Goal: Check status: Check status

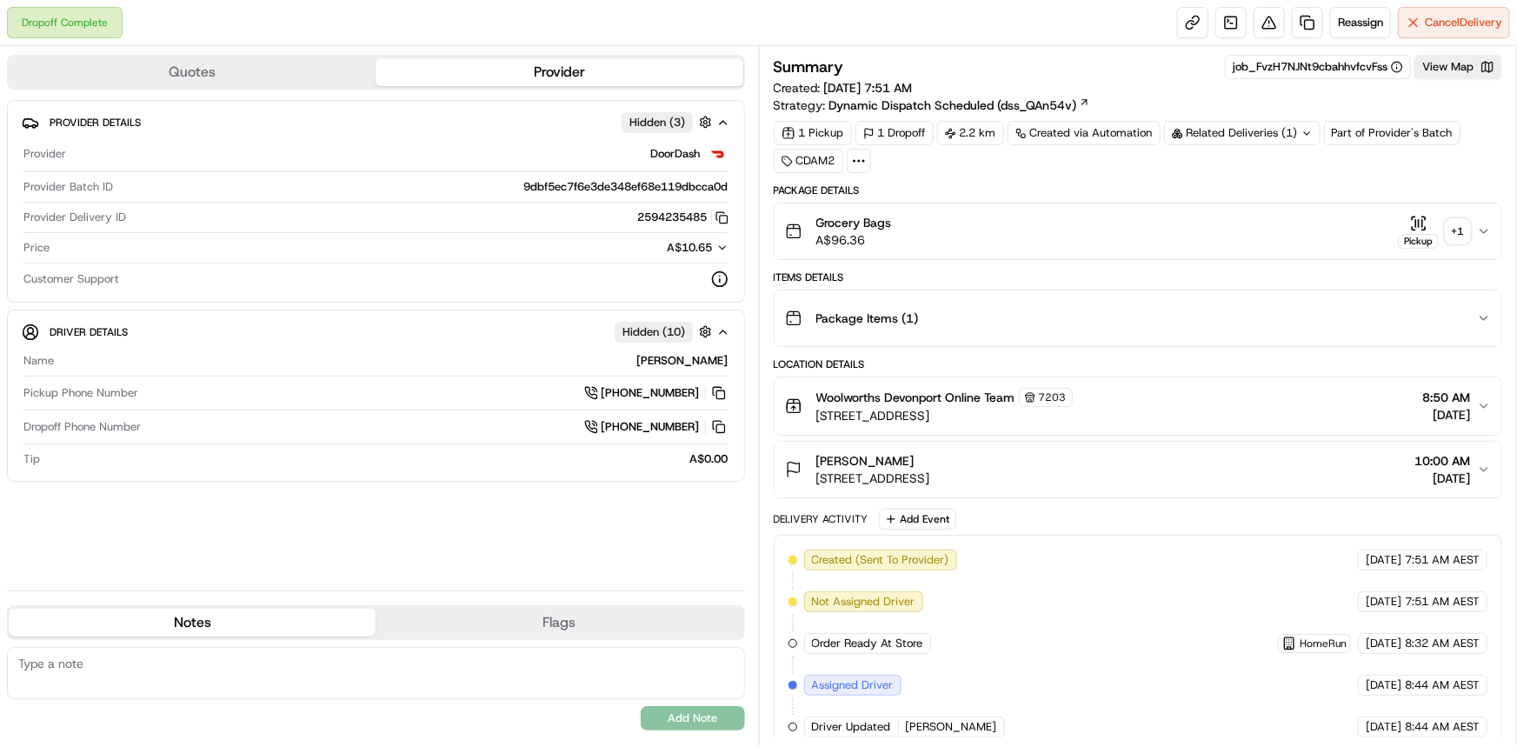
click at [1461, 235] on div "+ 1" at bounding box center [1458, 231] width 24 height 24
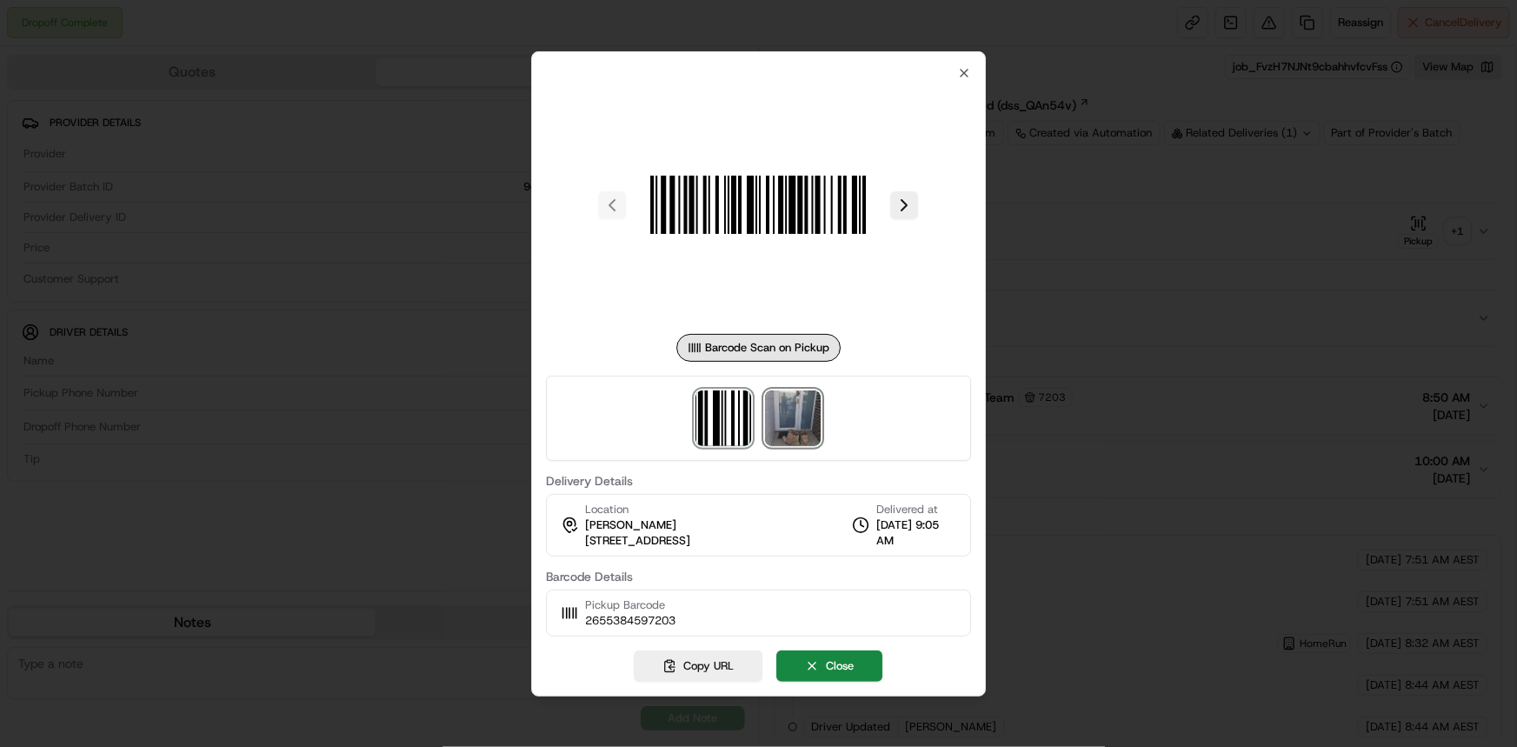
click at [792, 421] on img at bounding box center [794, 418] width 56 height 56
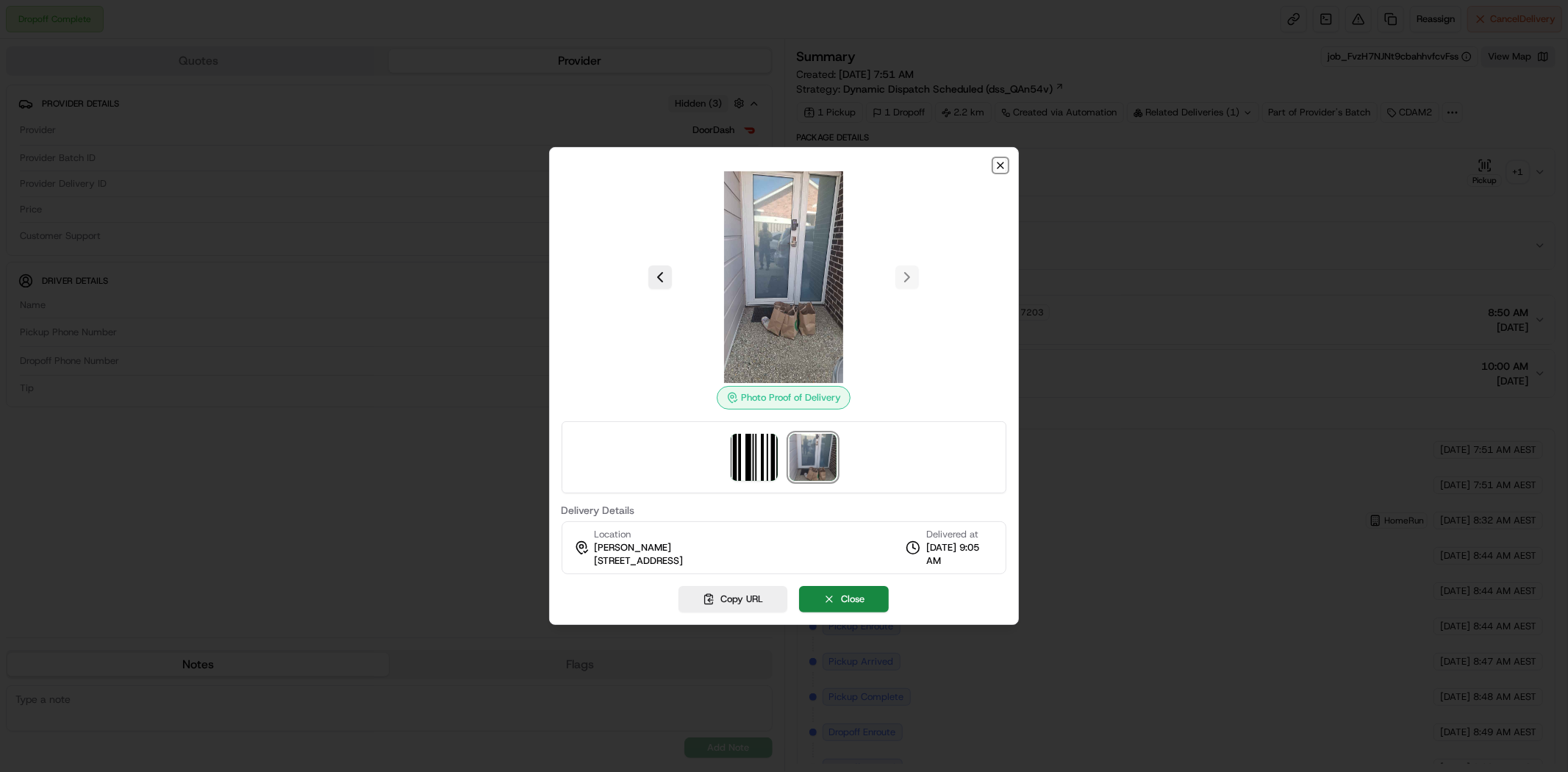
click at [1000, 167] on icon "button" at bounding box center [1000, 166] width 12 height 12
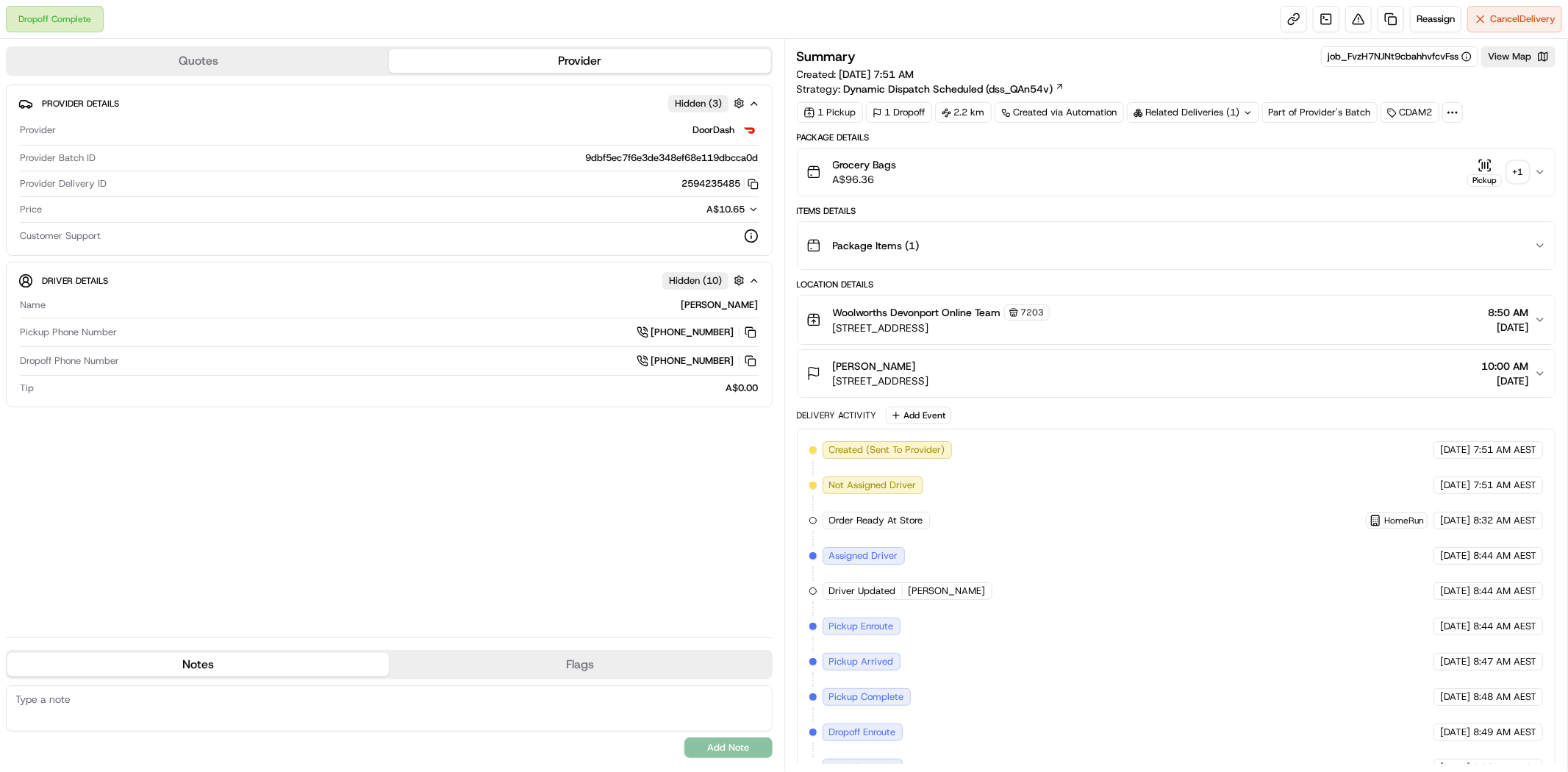
click at [1248, 110] on icon at bounding box center [1247, 112] width 9 height 9
click at [1520, 174] on div "+ 1" at bounding box center [1517, 172] width 20 height 20
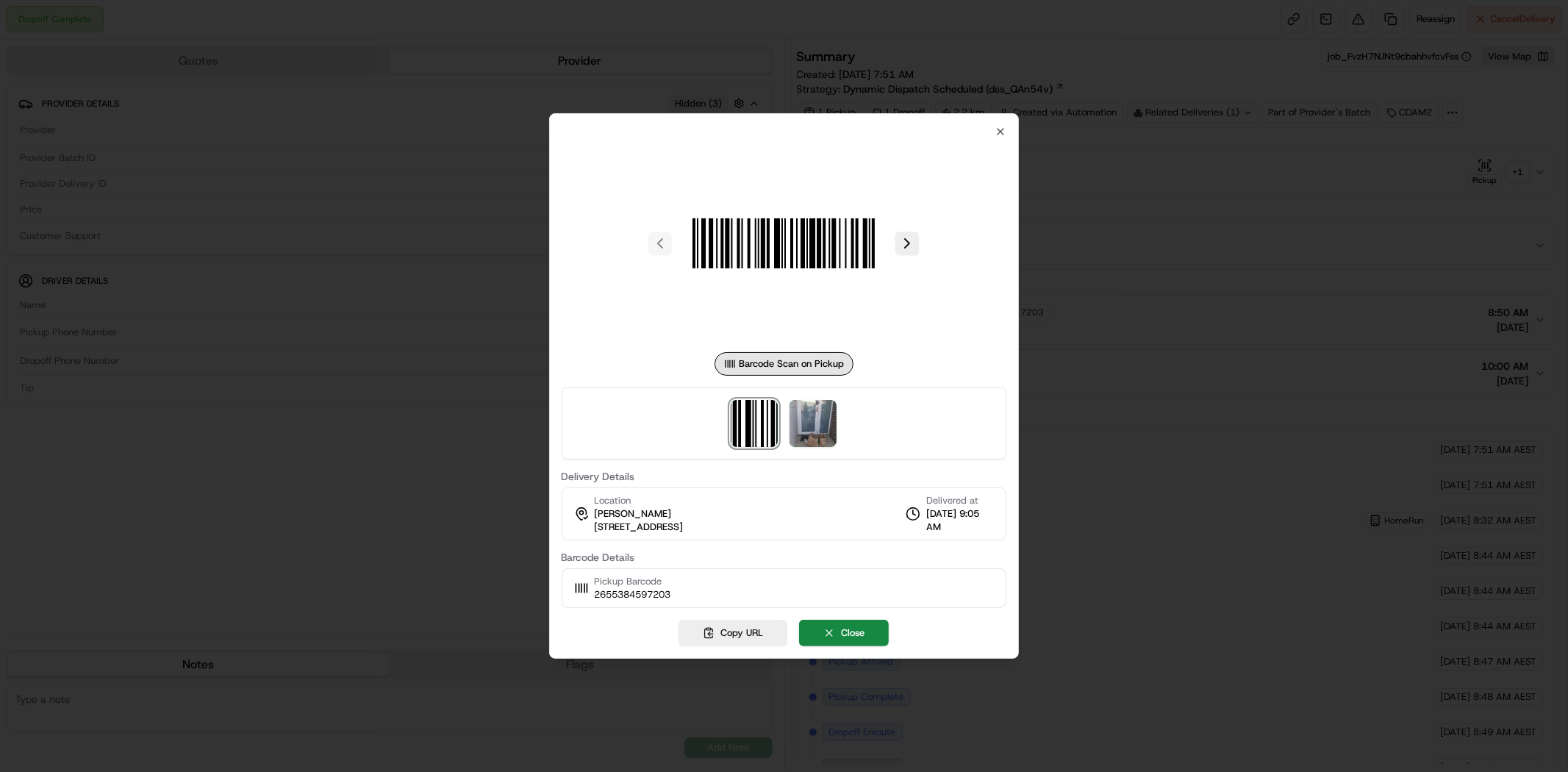
click at [993, 134] on div "Barcode Scan on Pickup Delivery Details Location Bb Jeon 159 Madden St, U 1, De…" at bounding box center [784, 367] width 445 height 482
click at [1001, 129] on icon "button" at bounding box center [1000, 132] width 12 height 12
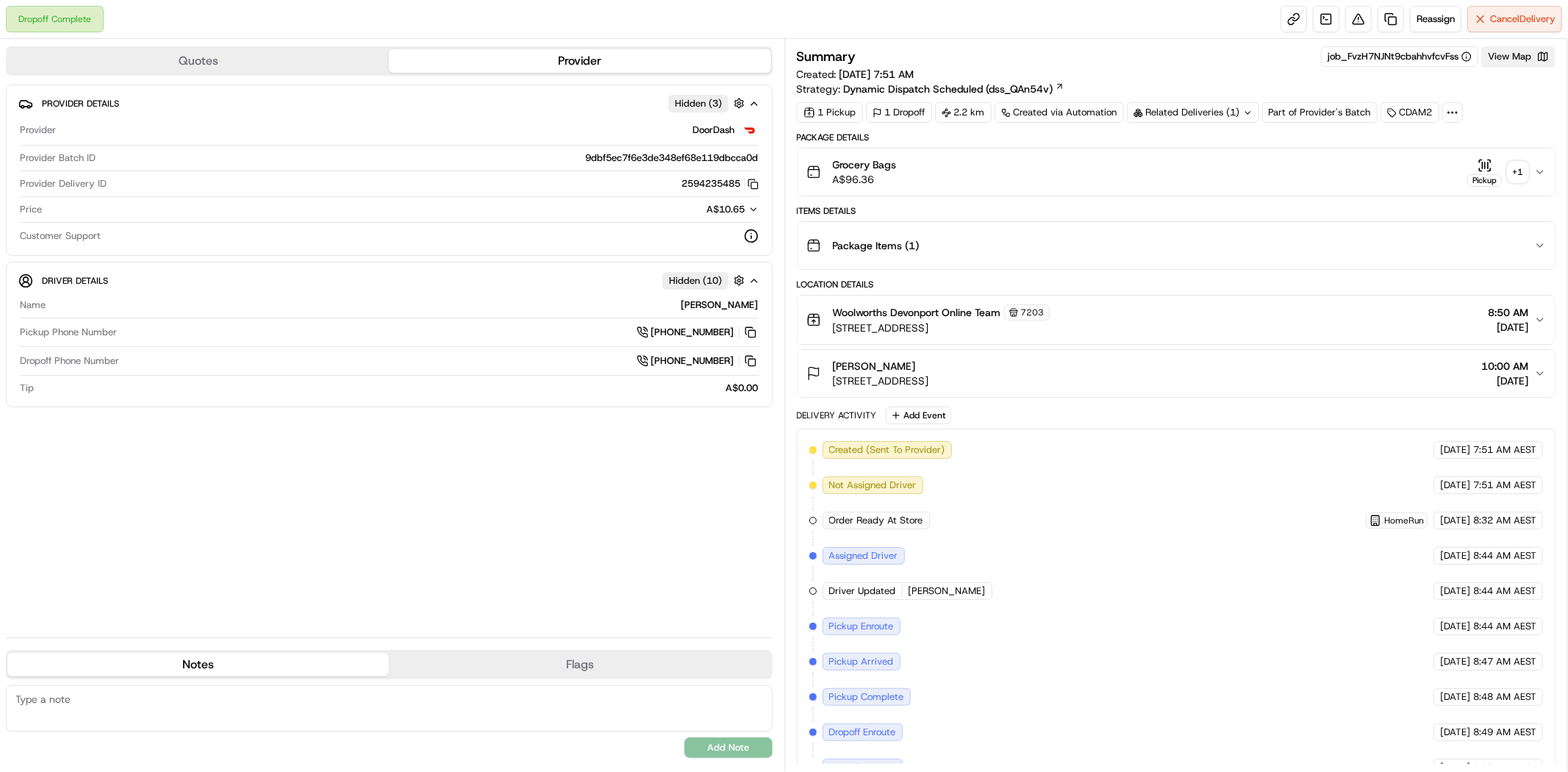
click at [1504, 57] on button "View Map" at bounding box center [1518, 57] width 74 height 20
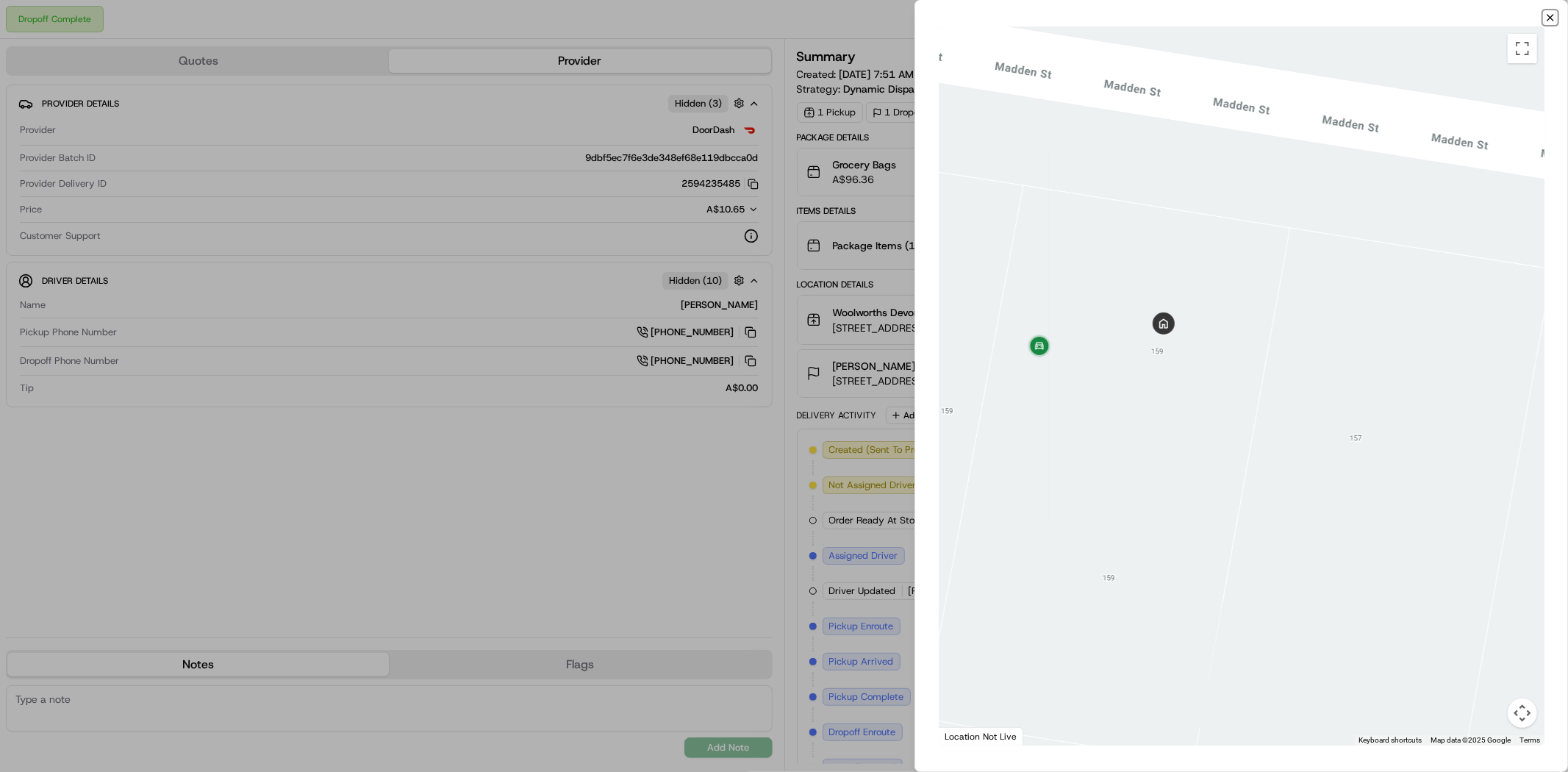
click at [1555, 17] on icon "button" at bounding box center [1550, 18] width 12 height 12
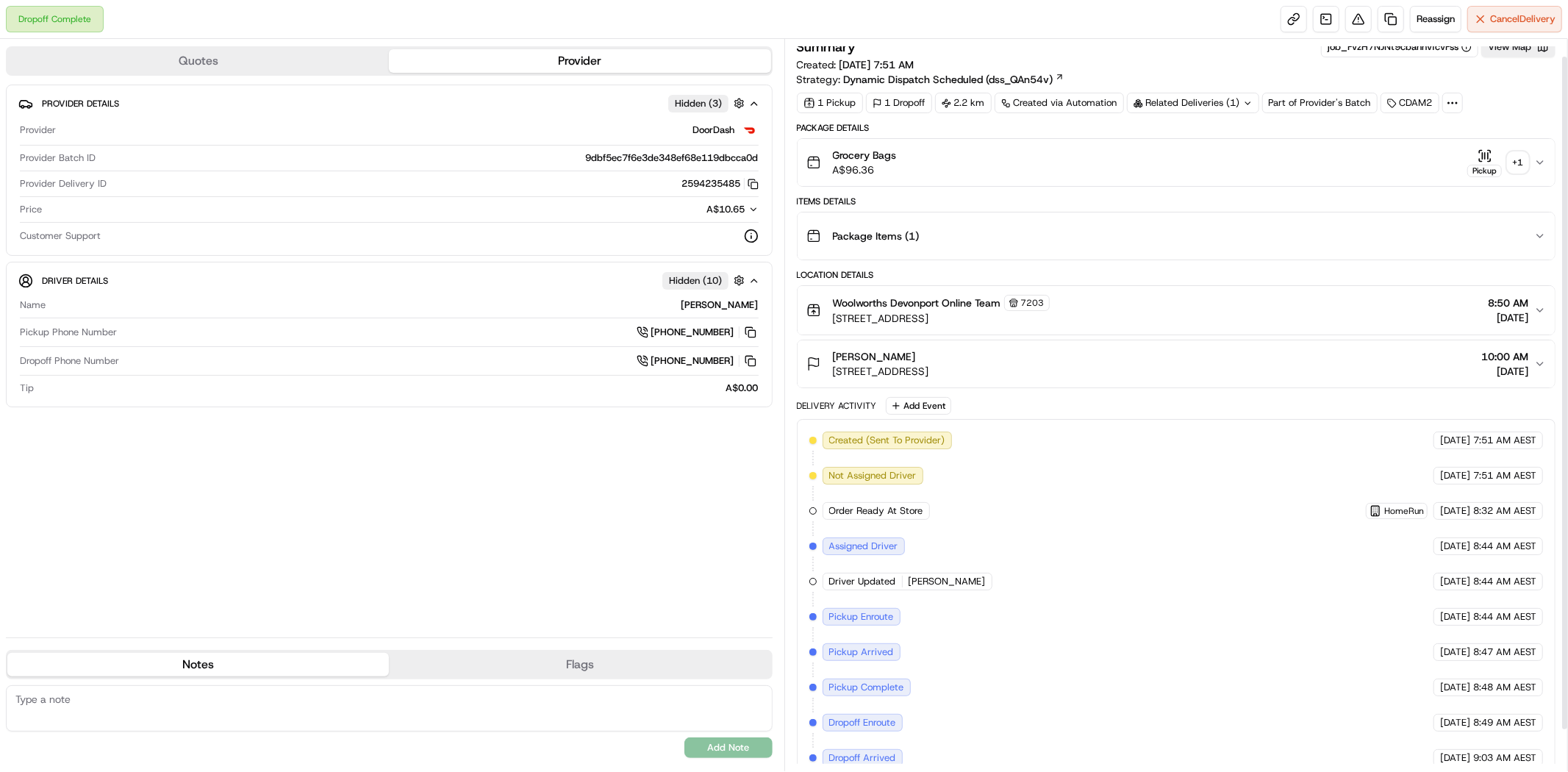
scroll to position [63, 0]
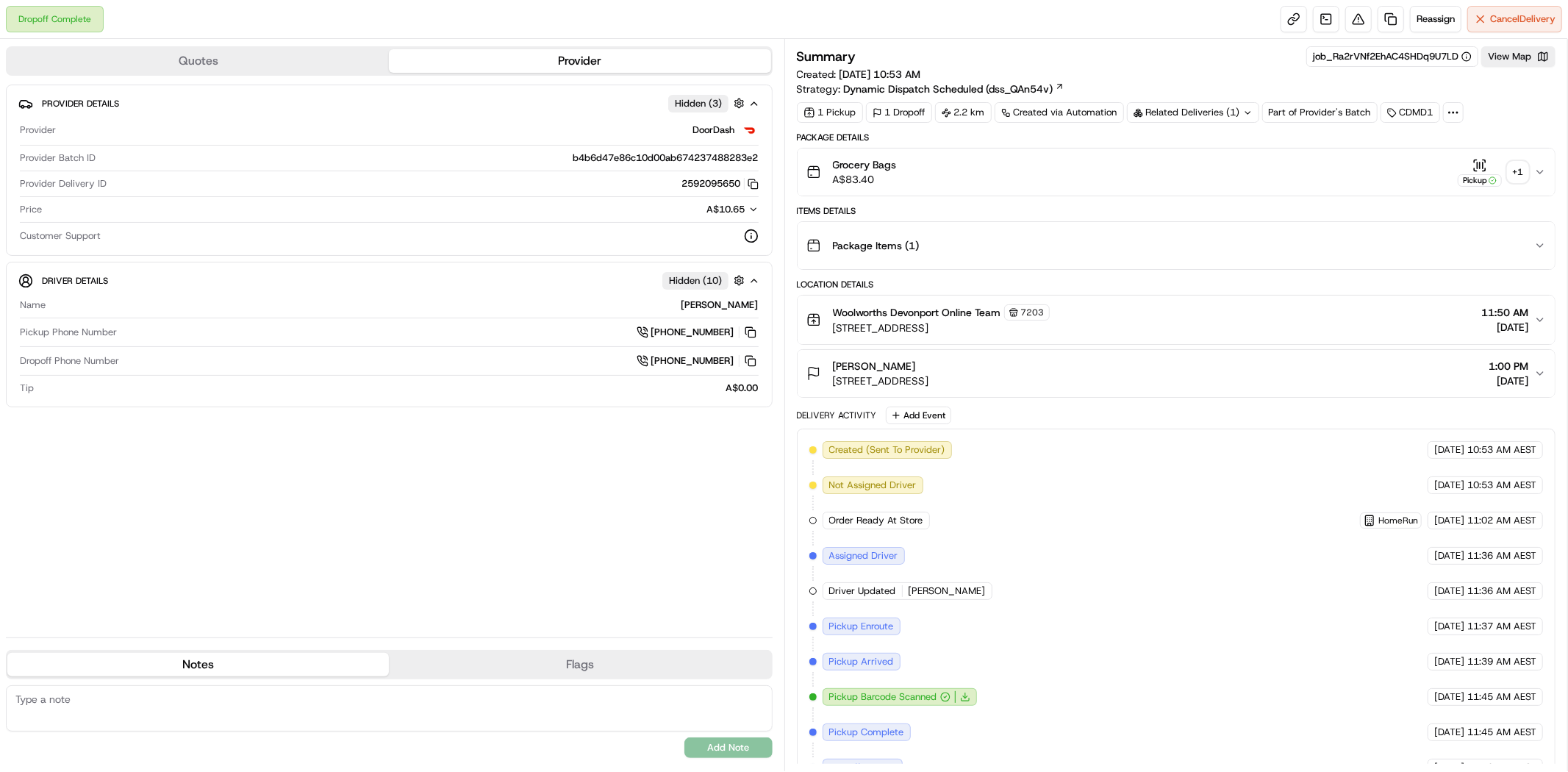
click at [1515, 167] on div "+ 1" at bounding box center [1517, 172] width 20 height 20
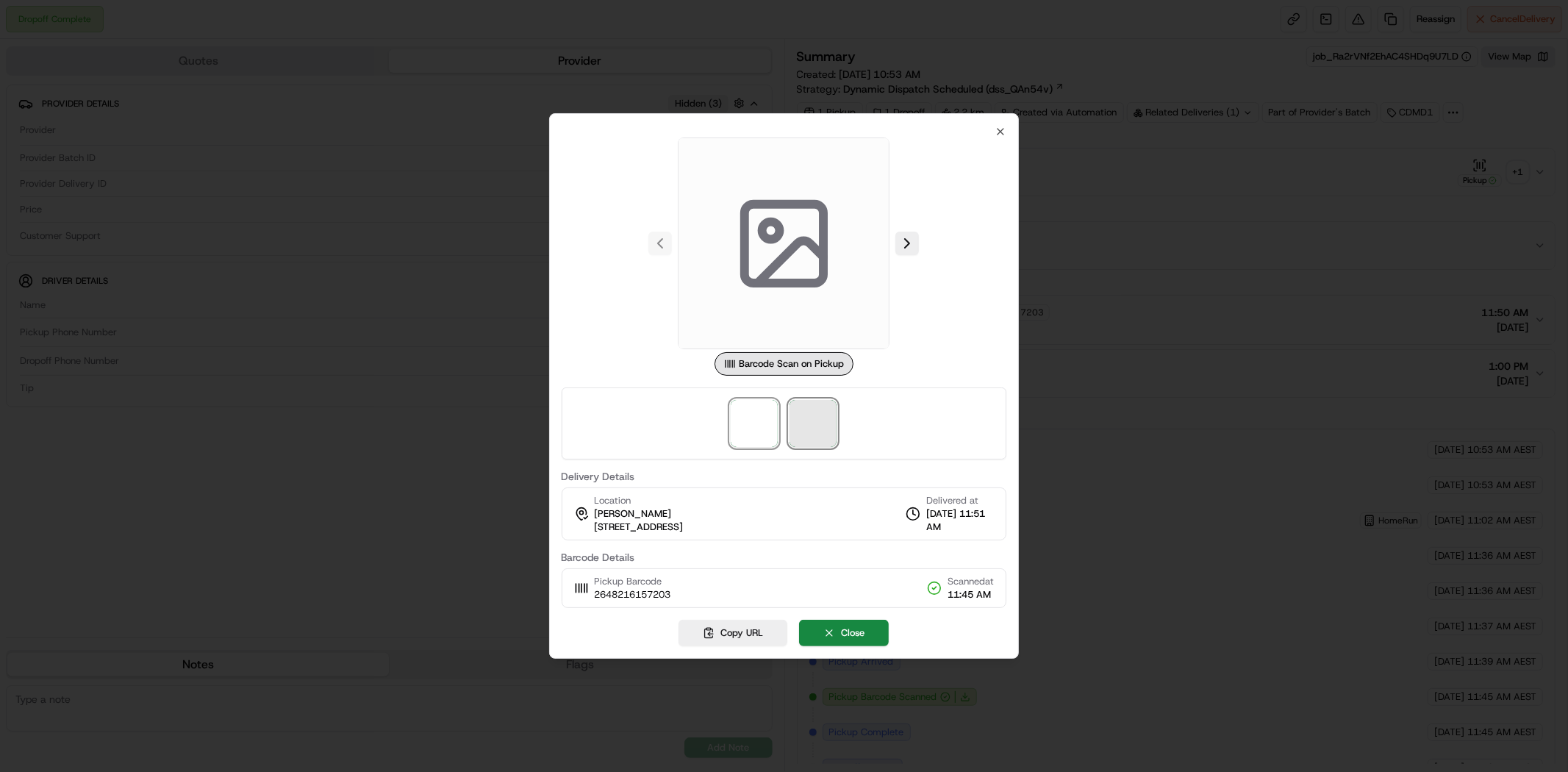
click at [816, 417] on span at bounding box center [813, 424] width 47 height 47
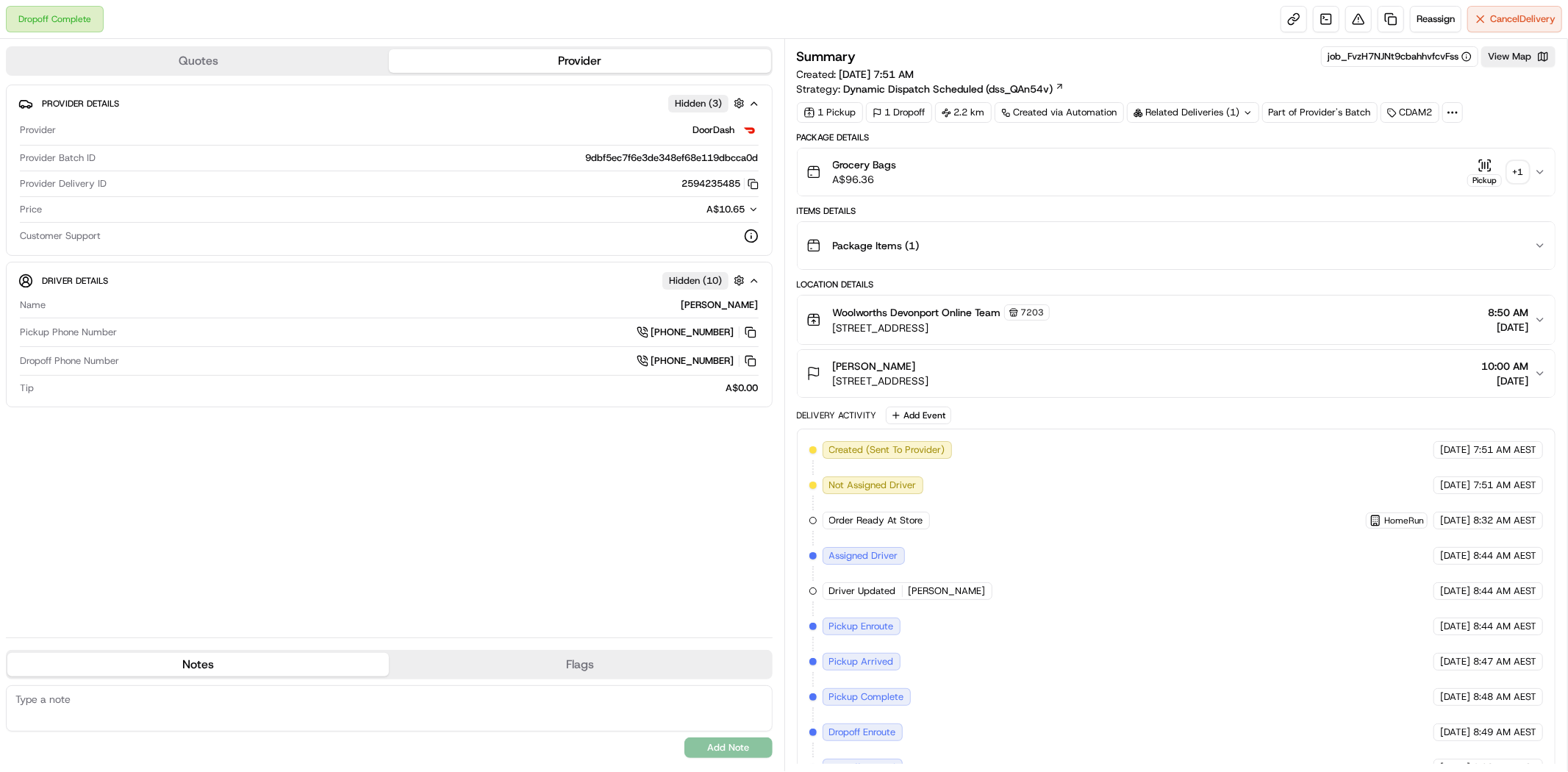
click at [1523, 167] on div "+ 1" at bounding box center [1517, 172] width 20 height 20
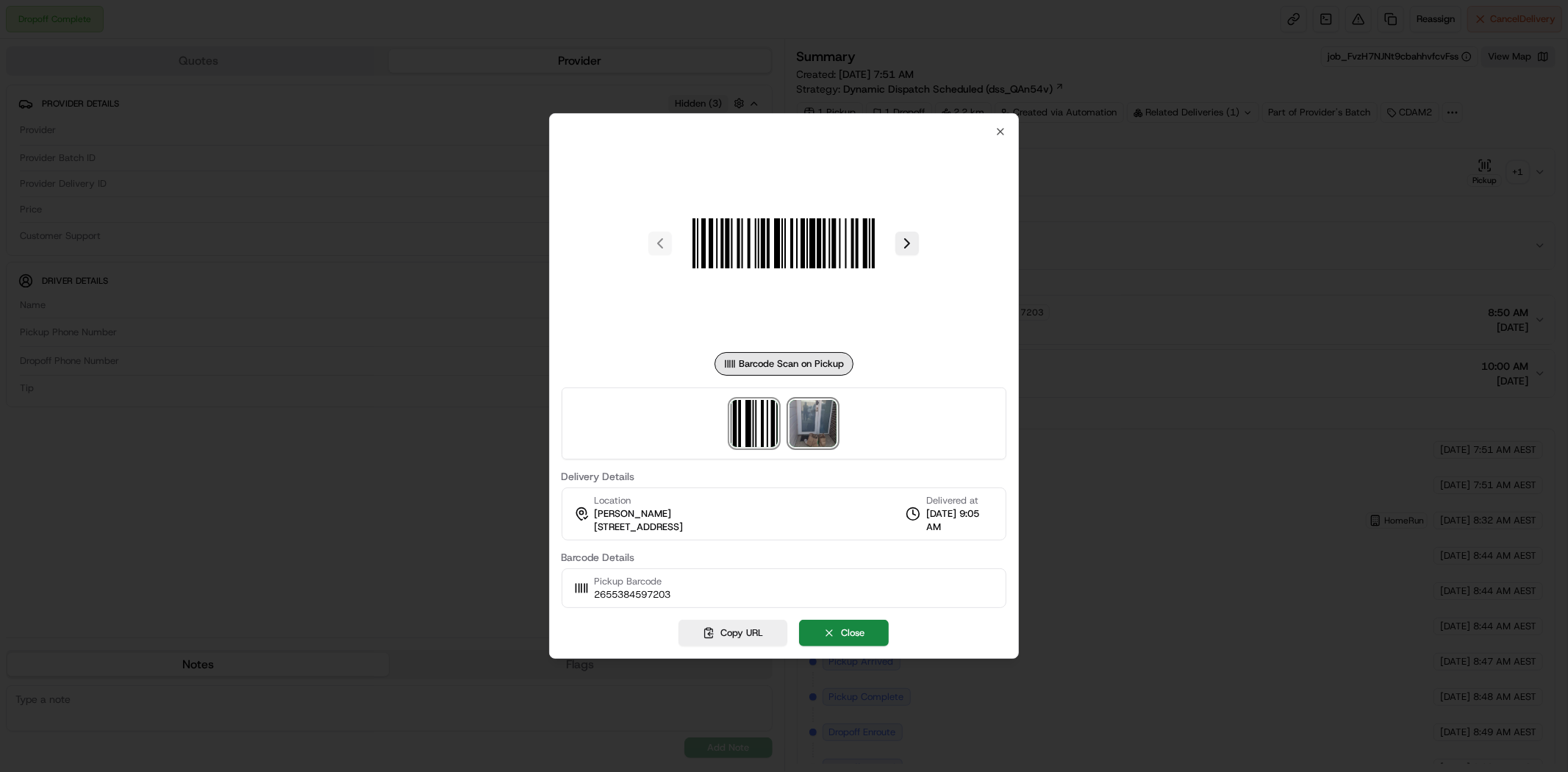
click at [820, 419] on img at bounding box center [813, 424] width 47 height 47
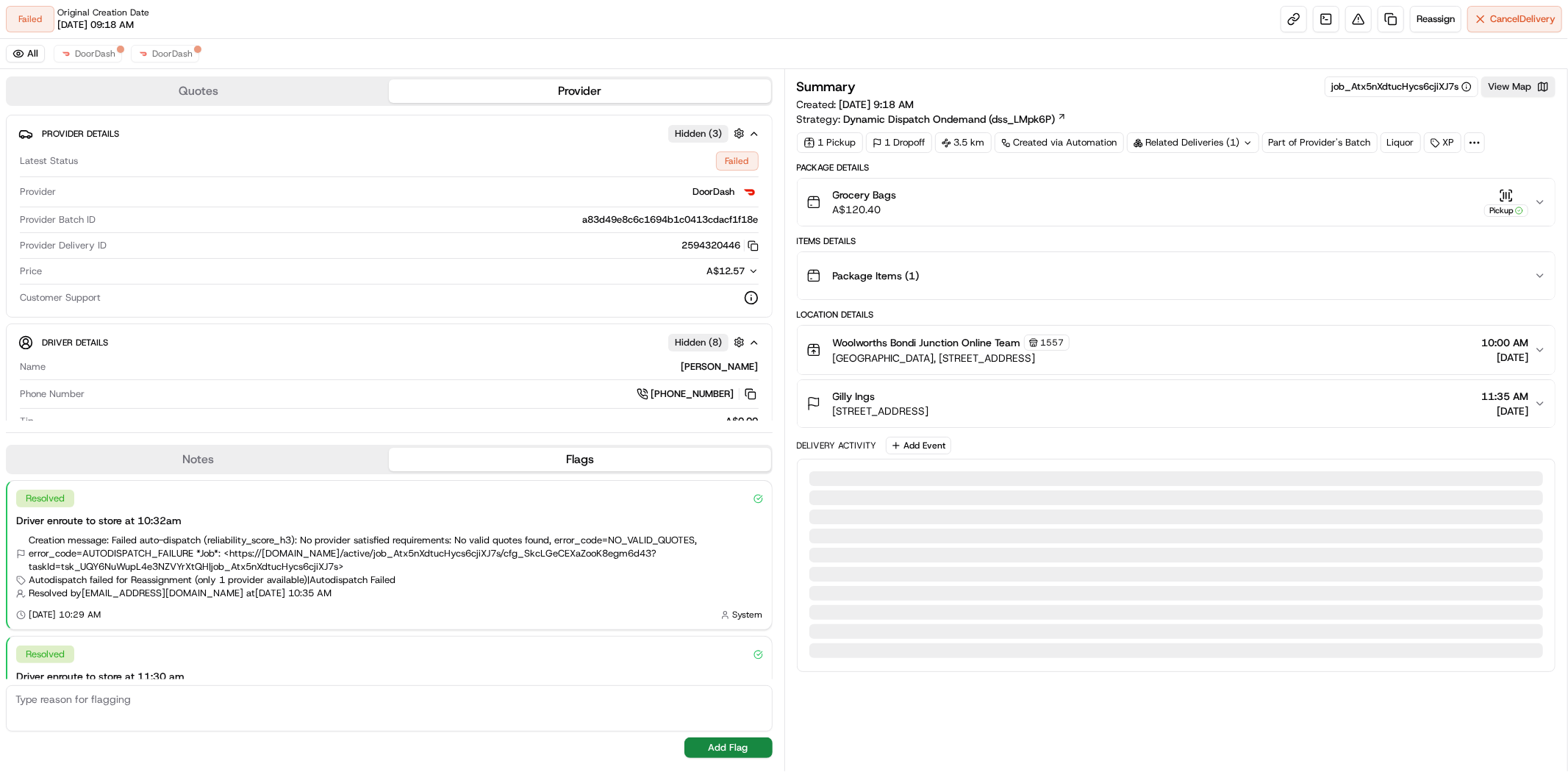
scroll to position [81, 0]
